Goal: Task Accomplishment & Management: Manage account settings

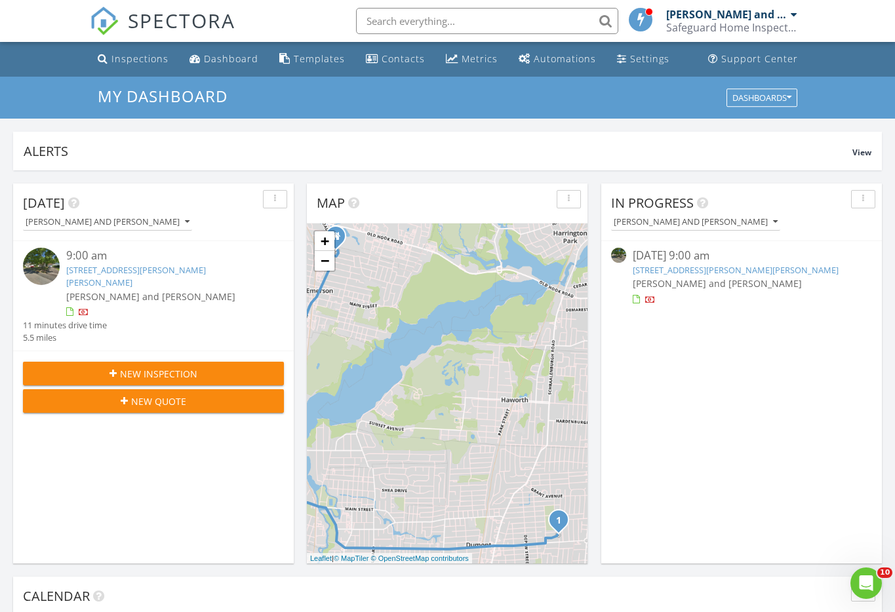
click at [83, 275] on link "57 Walsh Dr, Dumont, NJ 07628" at bounding box center [136, 276] width 140 height 24
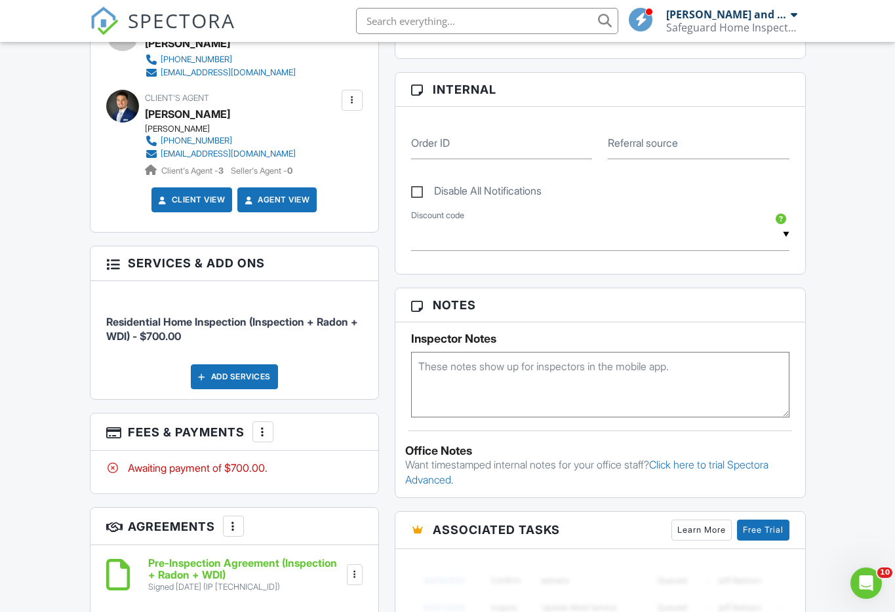
click at [237, 365] on div "Add Services" at bounding box center [234, 377] width 87 height 25
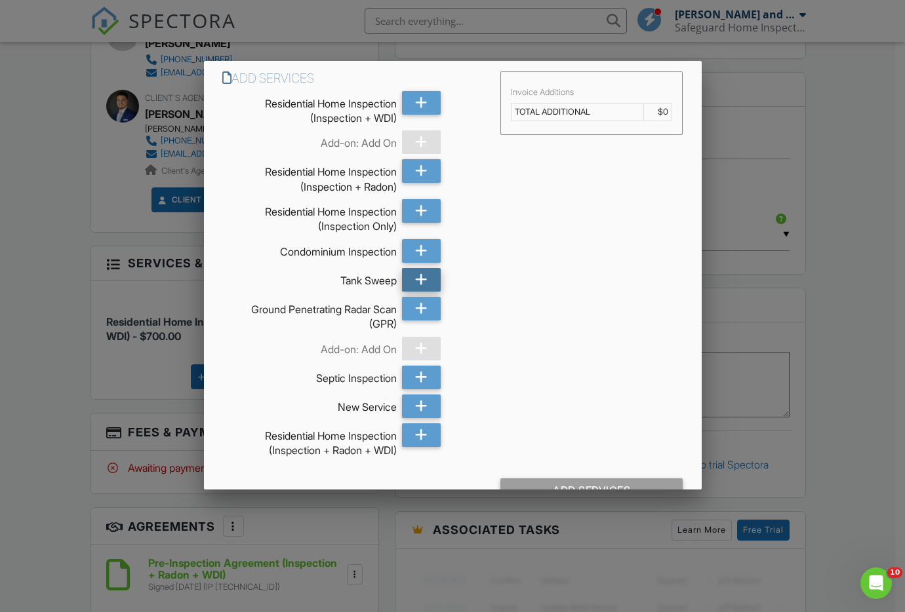
click at [415, 287] on icon at bounding box center [421, 280] width 12 height 24
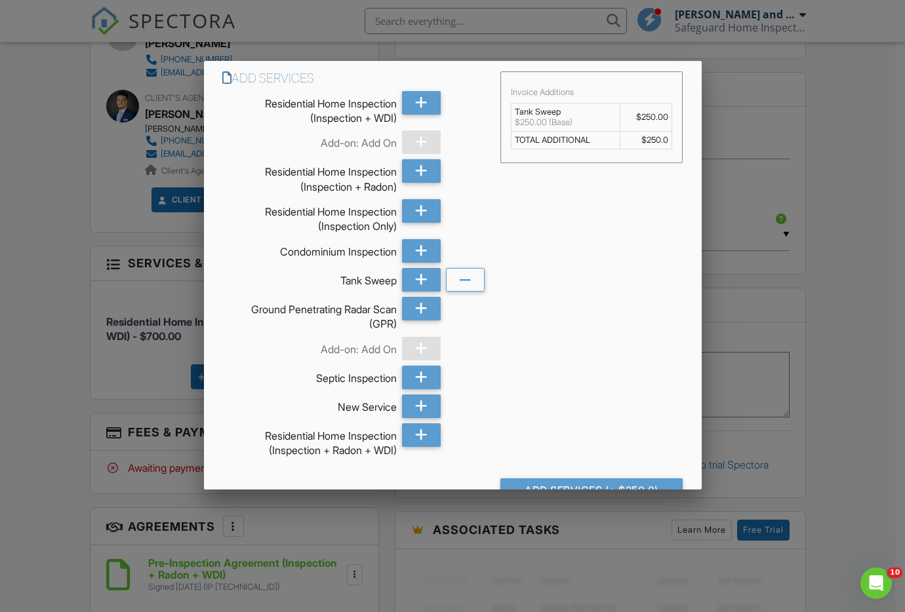
scroll to position [33, 0]
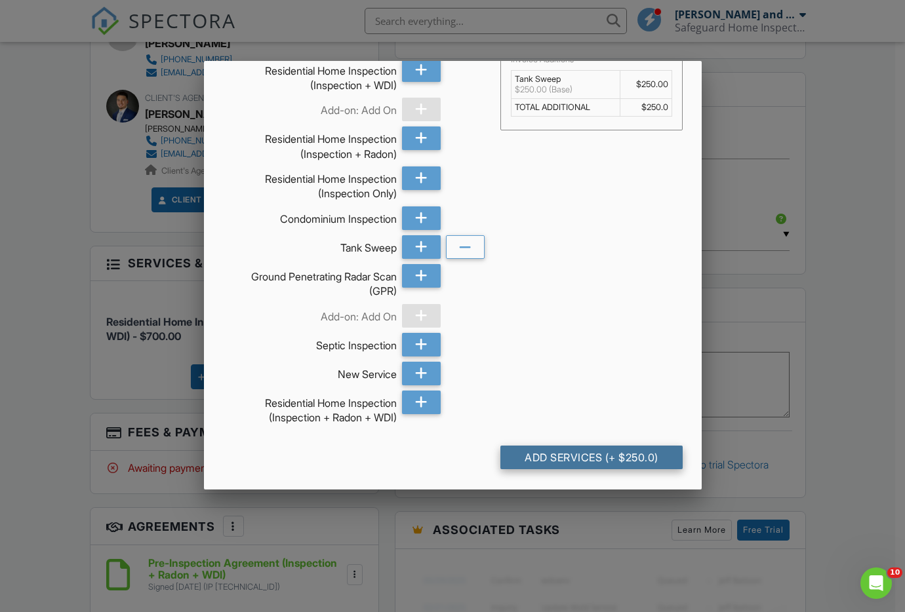
click at [568, 454] on div "Add Services (+ $250.0)" at bounding box center [591, 458] width 183 height 24
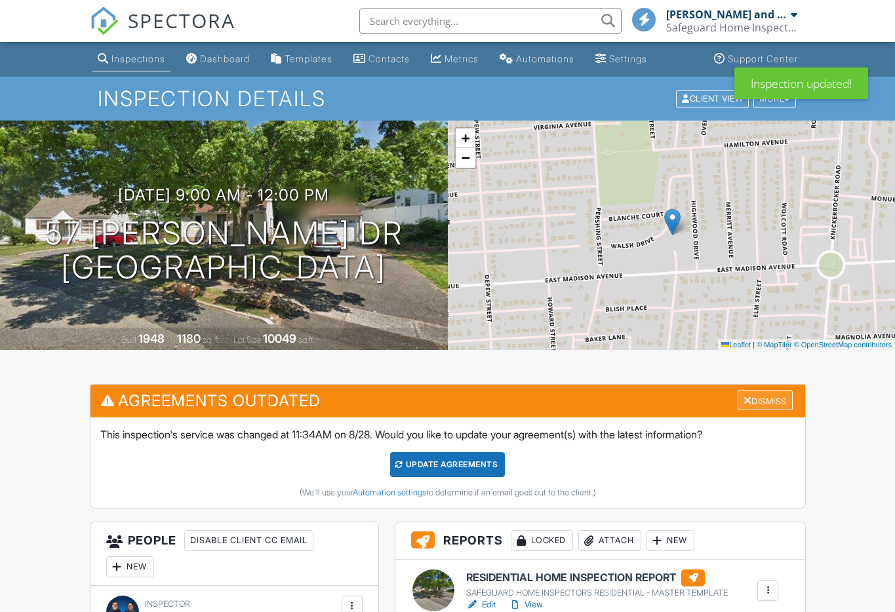
click at [759, 403] on div "Dismiss" at bounding box center [765, 401] width 55 height 20
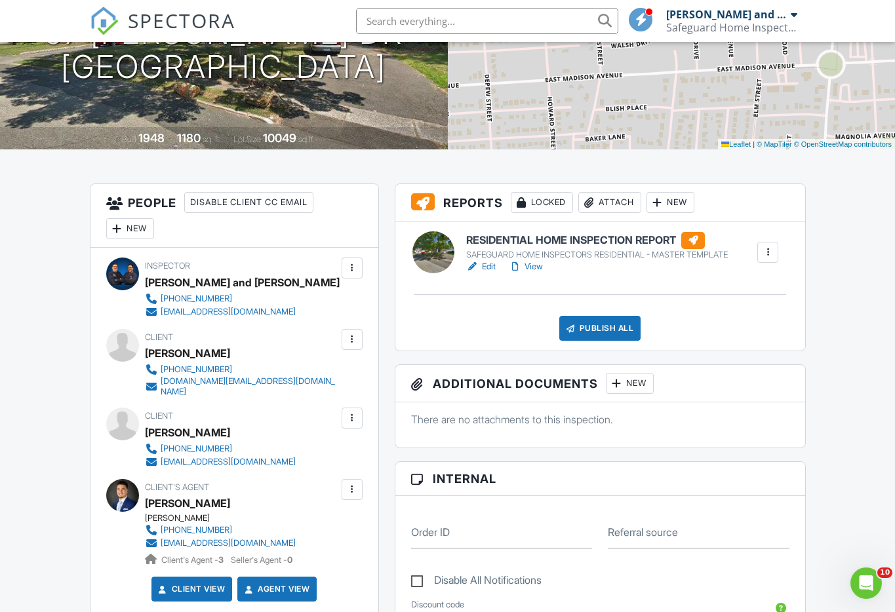
scroll to position [197, 0]
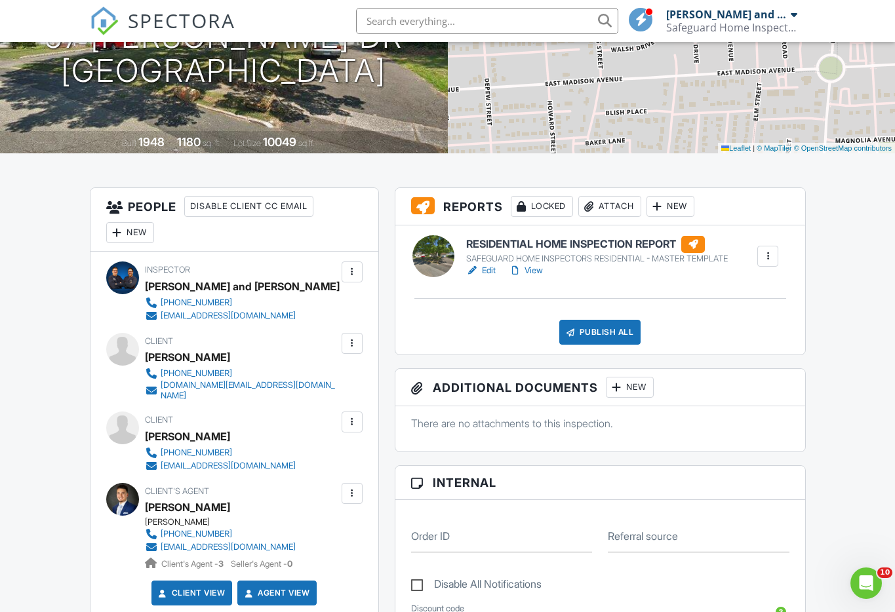
click at [492, 269] on link "Edit" at bounding box center [481, 270] width 30 height 13
